Goal: Task Accomplishment & Management: Manage account settings

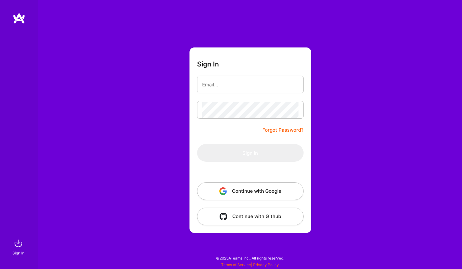
drag, startPoint x: 0, startPoint y: 0, endPoint x: 341, endPoint y: 117, distance: 360.7
click at [359, 119] on div "Sign In Forgot Password? Sign In Continue with Google Continue with Github" at bounding box center [250, 134] width 424 height 269
click at [243, 81] on input "email" at bounding box center [250, 85] width 96 height 16
type input "[PERSON_NAME][EMAIL_ADDRESS][DOMAIN_NAME]"
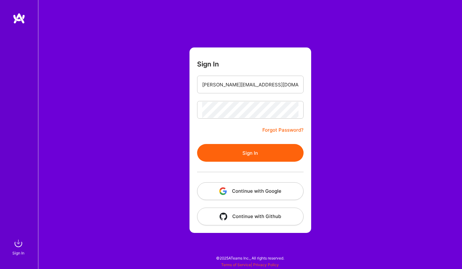
click at [242, 154] on button "Sign In" at bounding box center [250, 153] width 106 height 18
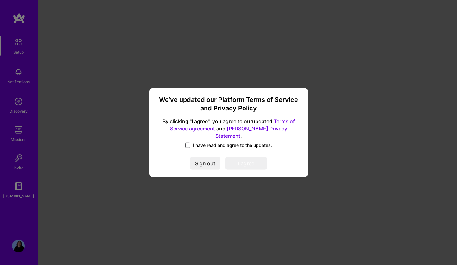
click at [187, 143] on span at bounding box center [187, 145] width 5 height 5
click at [0, 0] on input "I have read and agree to the updates." at bounding box center [0, 0] width 0 height 0
click at [254, 160] on button "I agree" at bounding box center [247, 163] width 42 height 13
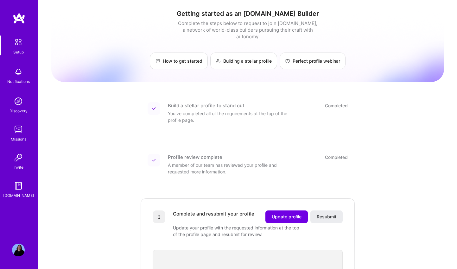
click at [21, 250] on img at bounding box center [18, 250] width 13 height 13
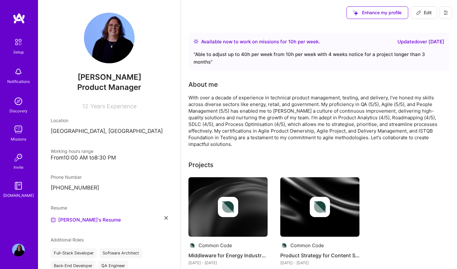
click at [447, 14] on icon at bounding box center [446, 12] width 5 height 5
click at [423, 29] on button "Settings" at bounding box center [429, 27] width 48 height 16
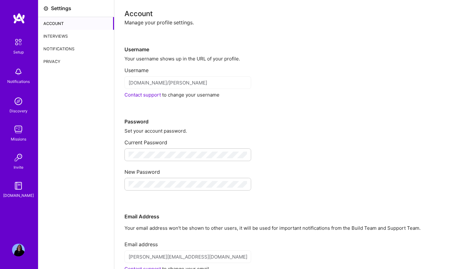
click at [56, 34] on div "Interviews" at bounding box center [76, 36] width 76 height 13
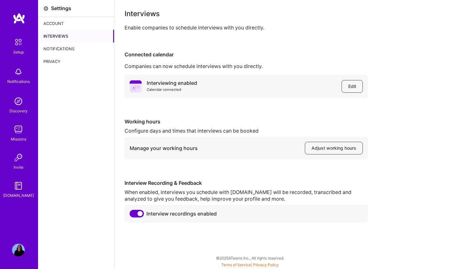
click at [57, 48] on div "Notifications" at bounding box center [76, 48] width 76 height 13
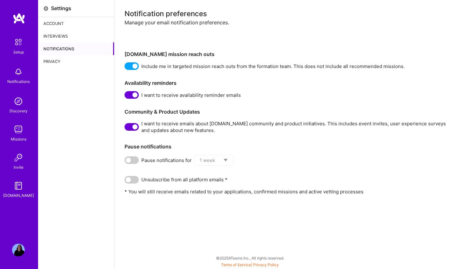
click at [51, 61] on div "Privacy" at bounding box center [76, 61] width 76 height 13
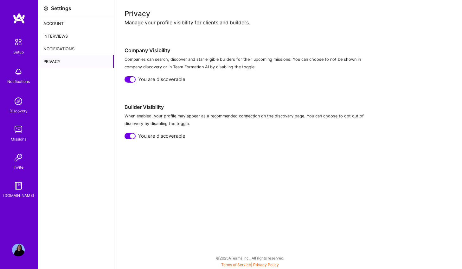
click at [56, 22] on div "Account" at bounding box center [76, 23] width 76 height 13
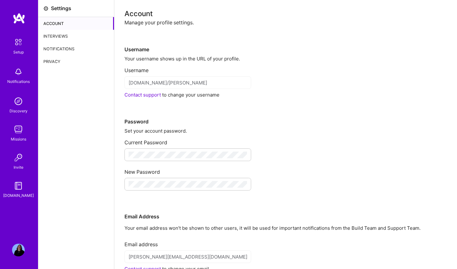
click at [63, 137] on div "Settings Account Interviews Notifications Privacy" at bounding box center [76, 163] width 76 height 326
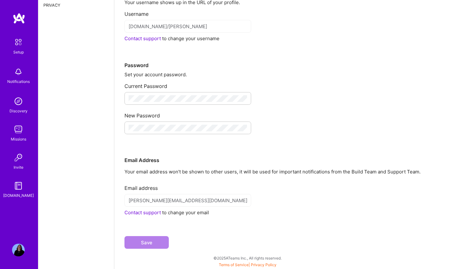
drag, startPoint x: 29, startPoint y: 248, endPoint x: 22, endPoint y: 250, distance: 6.5
click at [29, 248] on div "Setup Notifications Discovery Missions Invite A.Guide Profile" at bounding box center [19, 134] width 38 height 269
click at [16, 250] on img at bounding box center [18, 250] width 13 height 13
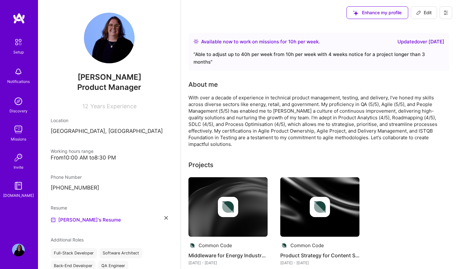
click at [447, 11] on icon at bounding box center [446, 12] width 5 height 5
click at [442, 44] on button "Payment method" at bounding box center [429, 43] width 48 height 16
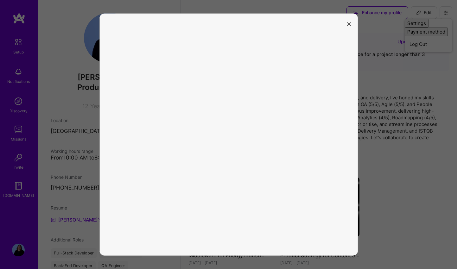
click at [350, 23] on icon "modal" at bounding box center [349, 24] width 4 height 4
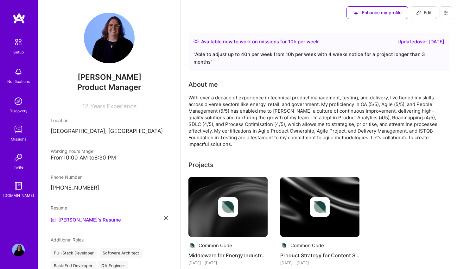
click at [19, 187] on img at bounding box center [18, 186] width 13 height 13
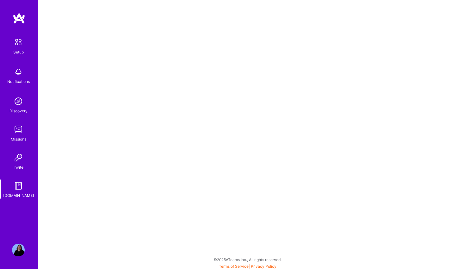
click at [20, 18] on img at bounding box center [19, 18] width 13 height 11
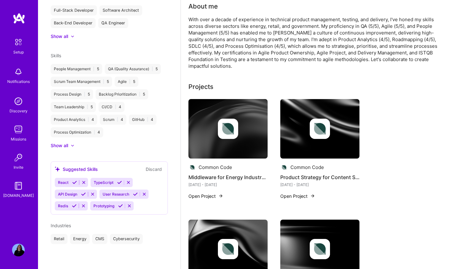
scroll to position [111, 0]
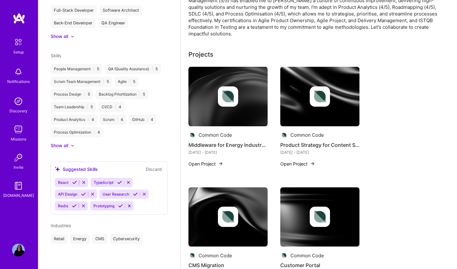
click at [150, 170] on button "Discard" at bounding box center [154, 169] width 20 height 7
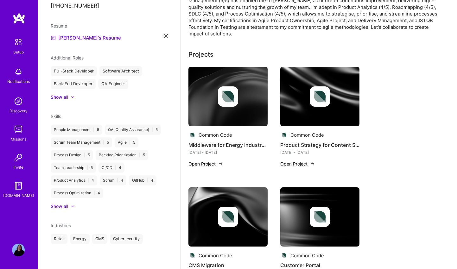
click at [148, 169] on div "People Management | 5 QA (Quality Assurance) | 5 Scrum Team Management | 5 Agil…" at bounding box center [109, 162] width 117 height 74
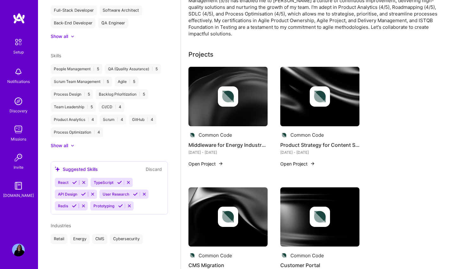
scroll to position [231, 0]
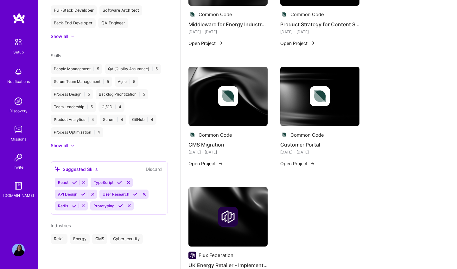
drag, startPoint x: 151, startPoint y: 168, endPoint x: 156, endPoint y: 167, distance: 4.8
click at [151, 168] on button "Discard" at bounding box center [154, 169] width 20 height 7
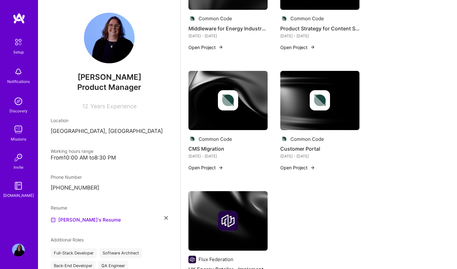
scroll to position [0, 0]
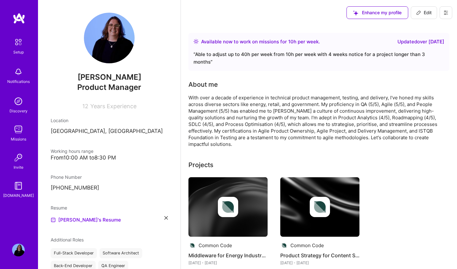
click at [426, 14] on span "Edit" at bounding box center [424, 13] width 16 height 6
select select "NZ"
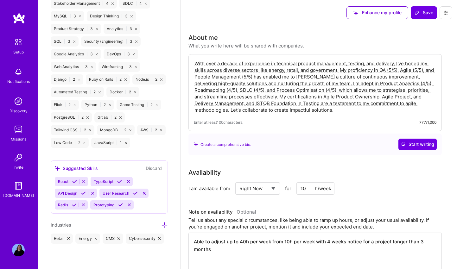
click at [246, 186] on select "Select... Right Now Future Date Not Available" at bounding box center [258, 189] width 36 height 16
select select "Not Available"
click at [240, 181] on select "Select... Right Now Future Date Not Available" at bounding box center [258, 189] width 36 height 16
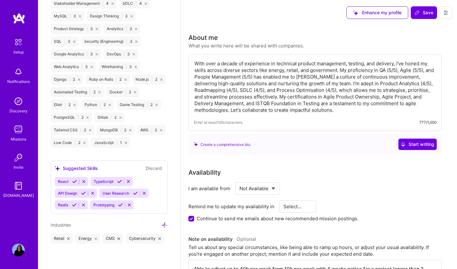
click at [412, 199] on div "I am available from Select... Right Now Future Date Not Available Remind me to …" at bounding box center [316, 203] width 254 height 40
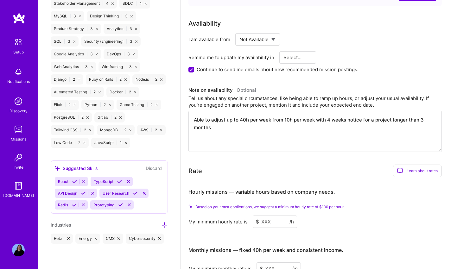
scroll to position [120, 0]
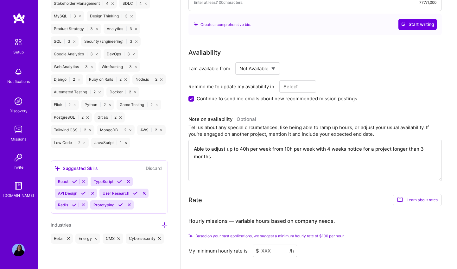
drag, startPoint x: 237, startPoint y: 163, endPoint x: 175, endPoint y: 150, distance: 62.8
click at [373, 196] on div "Rate Learn about rates Hourly Rate What is hourly rate? This model involves pay…" at bounding box center [316, 200] width 254 height 13
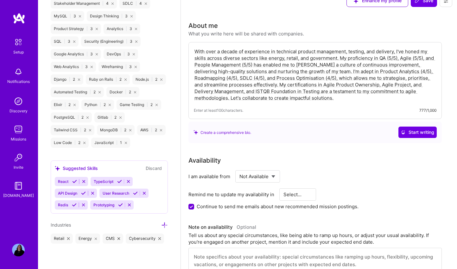
scroll to position [16, 0]
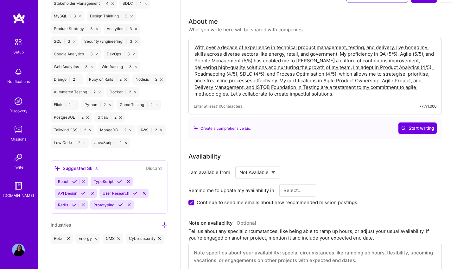
click at [195, 202] on div at bounding box center [193, 203] width 8 height 6
click at [193, 202] on input "Continue to send me emails about new recommended mission postings." at bounding box center [192, 203] width 6 height 6
checkbox input "false"
click at [403, 183] on div "I am available from Select... Right Now Future Date Not Available Remind me to …" at bounding box center [316, 186] width 254 height 40
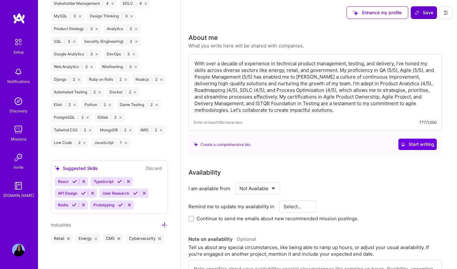
click at [428, 14] on span "Save" at bounding box center [424, 13] width 19 height 6
select select "1 Month"
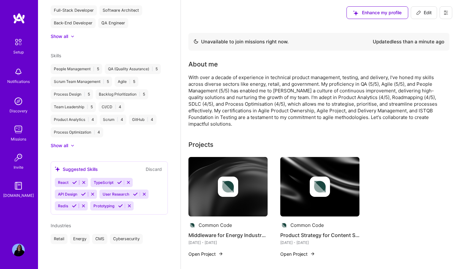
click at [450, 12] on button at bounding box center [446, 12] width 13 height 13
click at [428, 30] on button "Settings" at bounding box center [429, 27] width 48 height 16
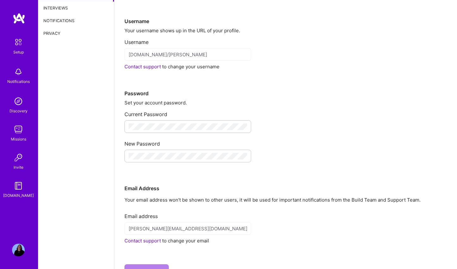
scroll to position [56, 0]
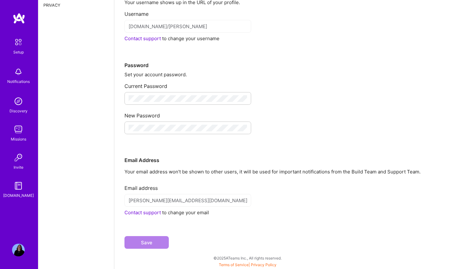
click at [141, 214] on link "Contact support" at bounding box center [143, 213] width 36 height 6
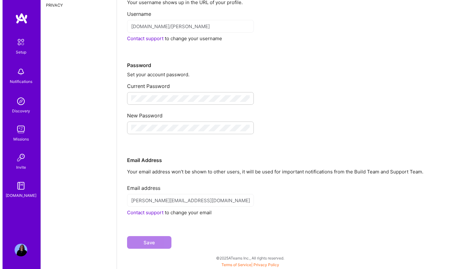
scroll to position [0, 0]
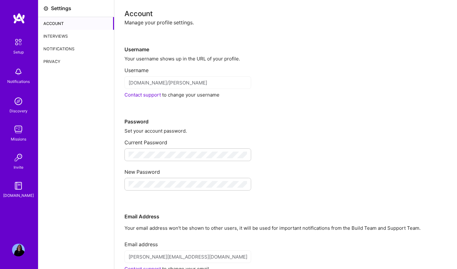
click at [344, 56] on div "Your username shows up in the URL of your profile." at bounding box center [286, 58] width 323 height 7
click at [18, 15] on img at bounding box center [19, 18] width 13 height 11
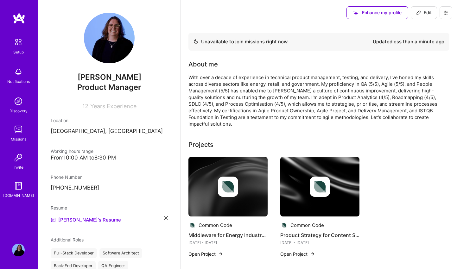
click at [447, 13] on icon at bounding box center [446, 12] width 5 height 5
click at [427, 58] on button "Log Out" at bounding box center [429, 59] width 48 height 16
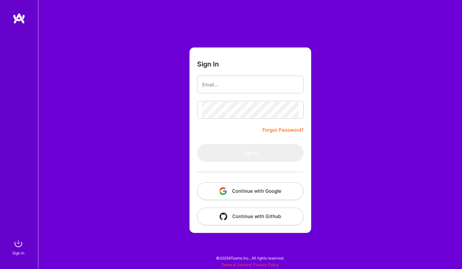
click at [312, 34] on div "Sign In Forgot Password? Sign In Continue with Google Continue with Github" at bounding box center [250, 134] width 424 height 269
